Goal: Task Accomplishment & Management: Manage account settings

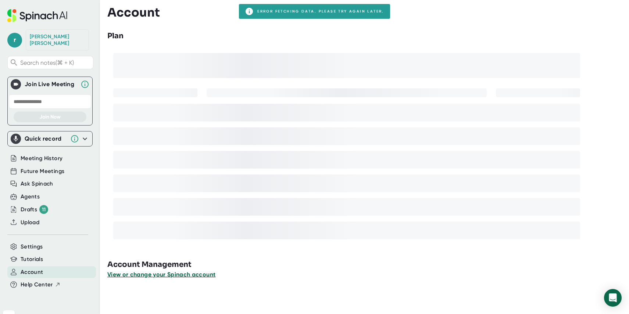
click at [187, 276] on span "View or change your Spinach account" at bounding box center [161, 274] width 108 height 7
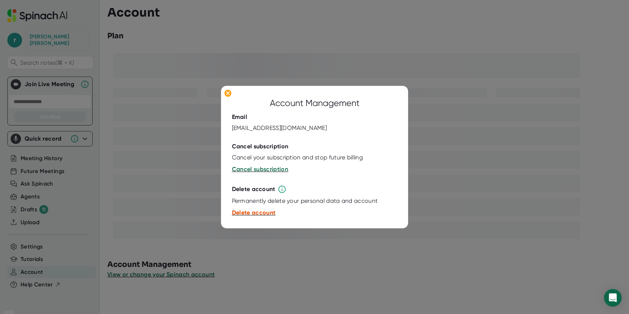
click at [256, 212] on span "Delete account" at bounding box center [254, 212] width 44 height 7
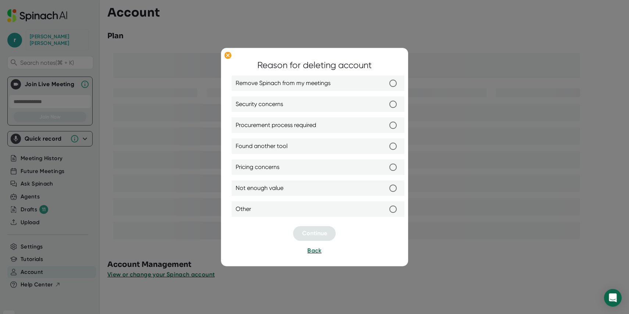
click at [275, 207] on label "Other" at bounding box center [318, 209] width 165 height 15
click at [386, 207] on input "Other" at bounding box center [393, 209] width 15 height 15
radio input "true"
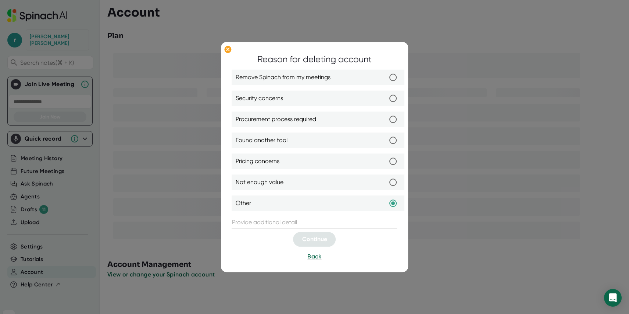
click at [308, 221] on input "text" at bounding box center [314, 223] width 165 height 12
type input "Thank you for everything Yoav!"
click at [320, 239] on span "Continue" at bounding box center [314, 239] width 25 height 7
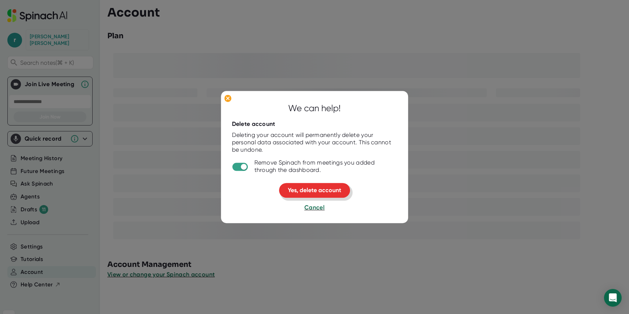
click at [328, 190] on span "Yes, delete account" at bounding box center [314, 190] width 53 height 7
